Goal: Task Accomplishment & Management: Manage account settings

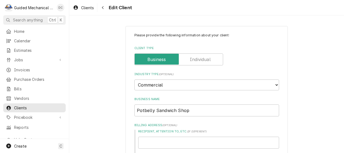
scroll to position [552, 0]
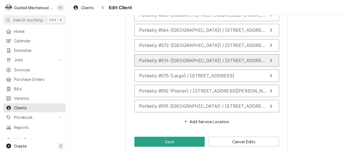
click at [175, 58] on span "Potbelly #574 ([GEOGRAPHIC_DATA]) / [STREET_ADDRESS]" at bounding box center [204, 60] width 131 height 5
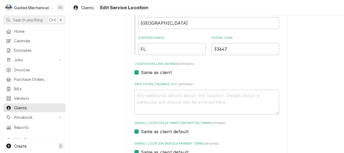
scroll to position [120, 0]
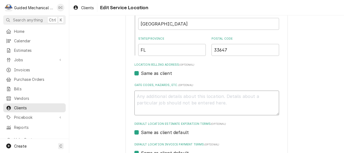
click at [174, 96] on textarea "Gate Codes, Hazards, etc. ( optional )" at bounding box center [207, 102] width 145 height 25
type textarea "x"
type textarea "4"
type textarea "x"
type textarea "4-"
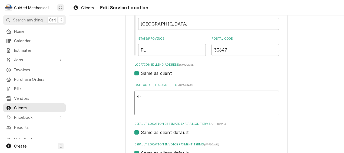
type textarea "x"
type textarea "4-2"
type textarea "x"
type textarea "4-20"
type textarea "x"
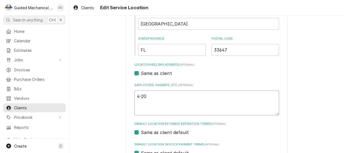
type textarea "4-20x"
type textarea "x"
type textarea "4-20x2"
type textarea "x"
type textarea "4-20x25"
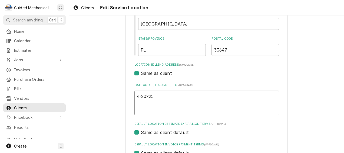
type textarea "x"
type textarea "4-20x25x"
type textarea "x"
type textarea "4-20x25x2"
type textarea "x"
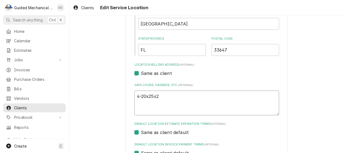
type textarea "4-20x25x2"
type textarea "x"
type textarea "4-20x25x2 2"
type textarea "x"
type textarea "4-20x25x2 2-"
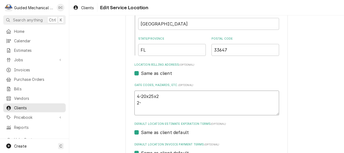
type textarea "x"
type textarea "4-20x25x2 2-2"
type textarea "x"
type textarea "4-20x25x2 2-20"
type textarea "x"
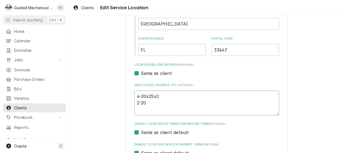
type textarea "4-20x25x2 2-20x"
type textarea "x"
type textarea "4-20x25x2 2-20x3"
type textarea "x"
type textarea "4-20x25x2 2-20x35"
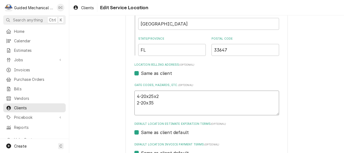
type textarea "x"
type textarea "4-20x25x2 2-20x35x"
type textarea "x"
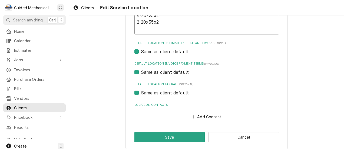
scroll to position [201, 0]
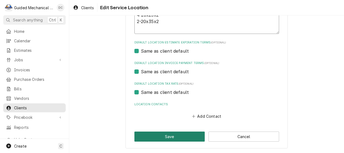
type textarea "4-20x25x2 2-20x35x2"
click at [194, 136] on button "Save" at bounding box center [170, 136] width 71 height 10
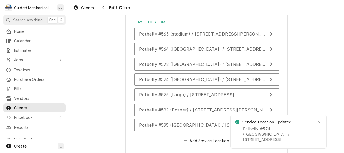
scroll to position [539, 0]
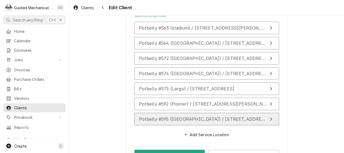
click at [169, 116] on span "Potbelly #595 (Plant City) / 234 W Alexander St, Plant City, FL 33563" at bounding box center [204, 118] width 130 height 5
type textarea "x"
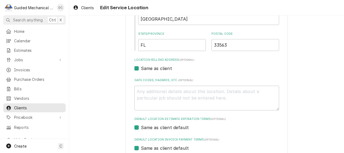
scroll to position [162, 0]
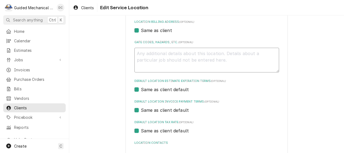
click at [178, 50] on textarea "Gate Codes, Hazards, etc. ( optional )" at bounding box center [207, 60] width 145 height 25
type textarea "8"
type textarea "x"
type textarea "8-"
type textarea "x"
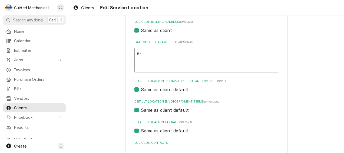
type textarea "8-2"
type textarea "x"
type textarea "8-202"
type textarea "x"
type textarea "8-20"
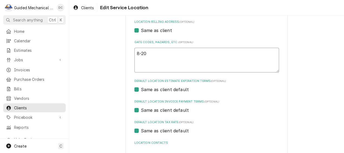
type textarea "x"
type textarea "8-20x2"
type textarea "x"
type textarea "8-20x20"
type textarea "x"
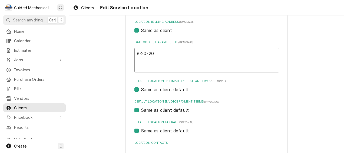
type textarea "8-20x20x"
type textarea "x"
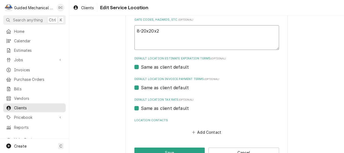
scroll to position [201, 0]
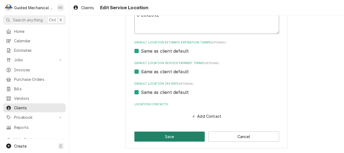
type textarea "8-20x20x2"
click at [184, 134] on button "Save" at bounding box center [170, 136] width 71 height 10
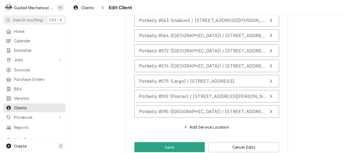
scroll to position [552, 0]
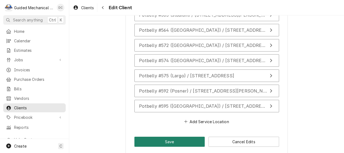
click at [184, 136] on button "Save" at bounding box center [170, 141] width 71 height 10
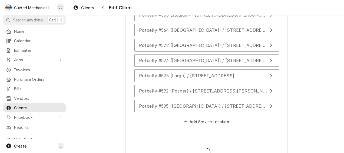
type textarea "x"
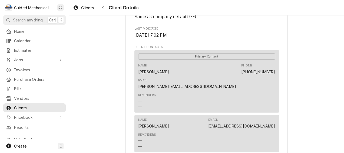
scroll to position [162, 0]
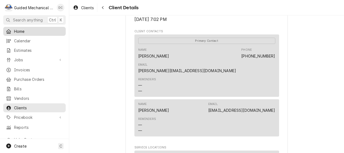
click at [22, 31] on span "Home" at bounding box center [38, 31] width 49 height 6
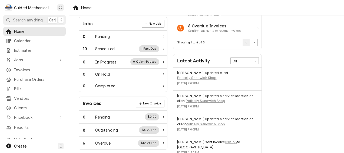
scroll to position [108, 0]
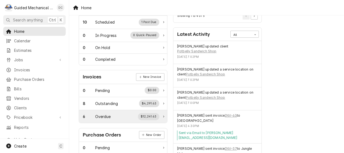
click at [105, 114] on div "Overdue" at bounding box center [103, 116] width 16 height 6
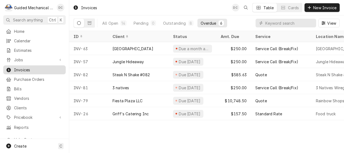
click at [32, 67] on span "Invoices" at bounding box center [38, 70] width 49 height 6
click at [25, 28] on span "Home" at bounding box center [38, 31] width 49 height 6
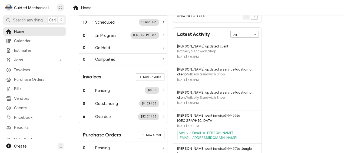
scroll to position [135, 0]
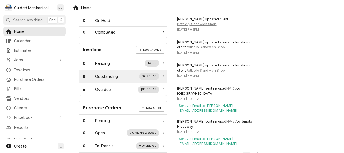
click at [130, 74] on div "8 Outstanding $4,291.63" at bounding box center [121, 76] width 77 height 7
